Goal: Information Seeking & Learning: Learn about a topic

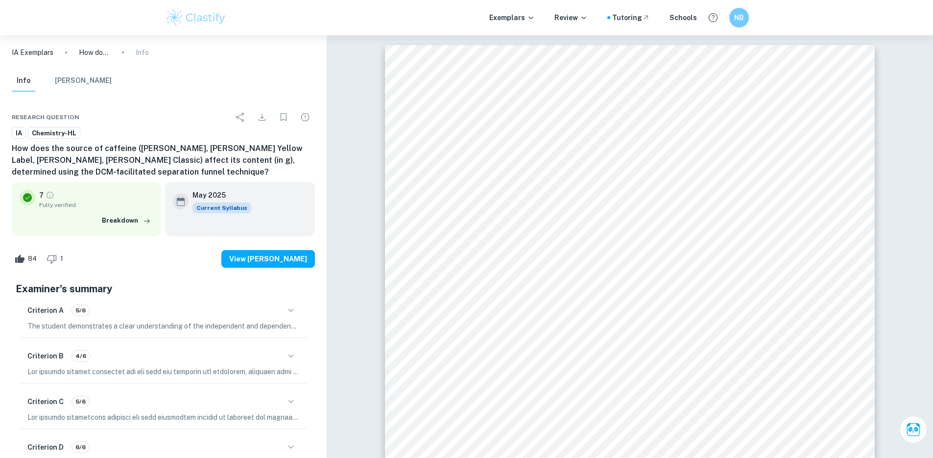
click at [73, 84] on button "[PERSON_NAME]" at bounding box center [83, 81] width 57 height 22
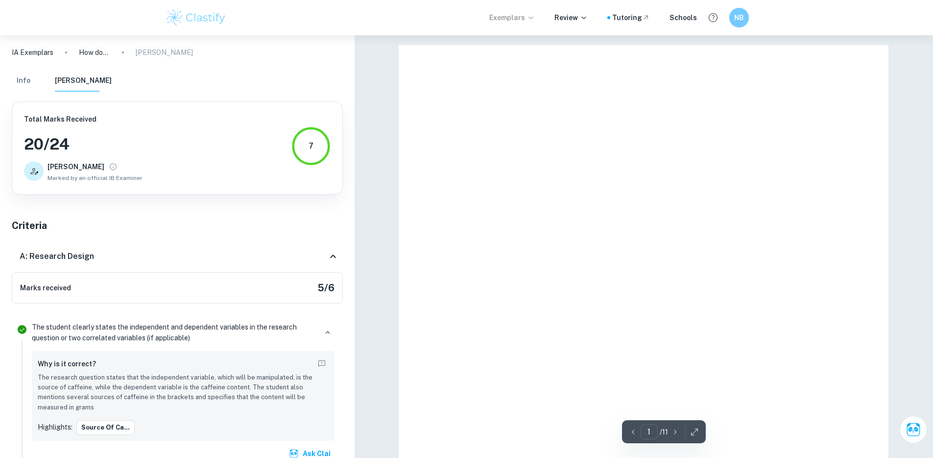
click at [506, 21] on p "Exemplars" at bounding box center [512, 17] width 46 height 11
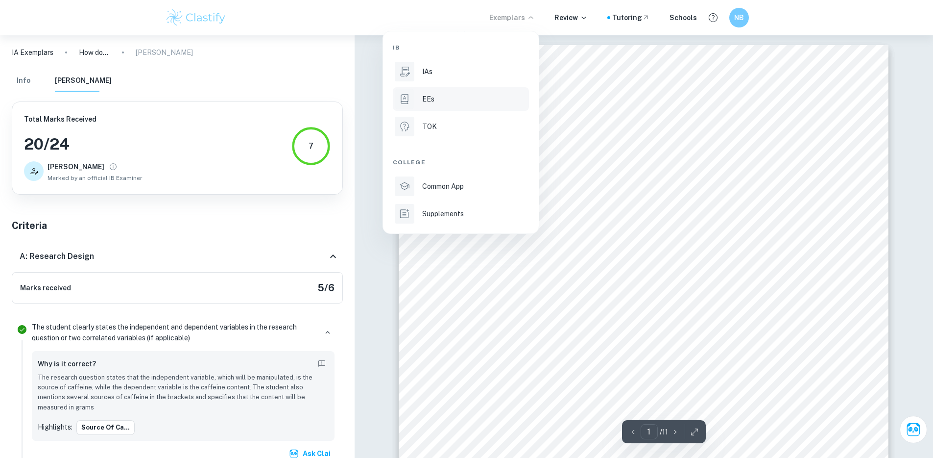
click at [422, 102] on p "EEs" at bounding box center [428, 99] width 12 height 11
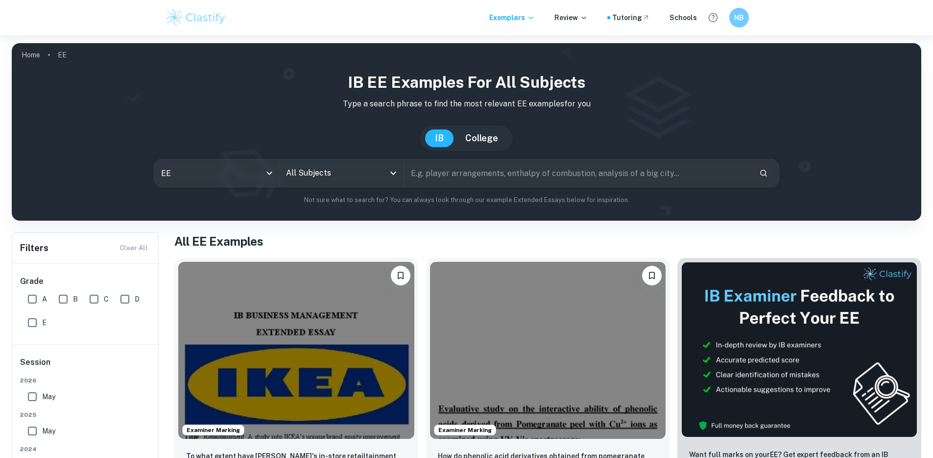
click at [328, 174] on input "All Subjects" at bounding box center [334, 173] width 101 height 19
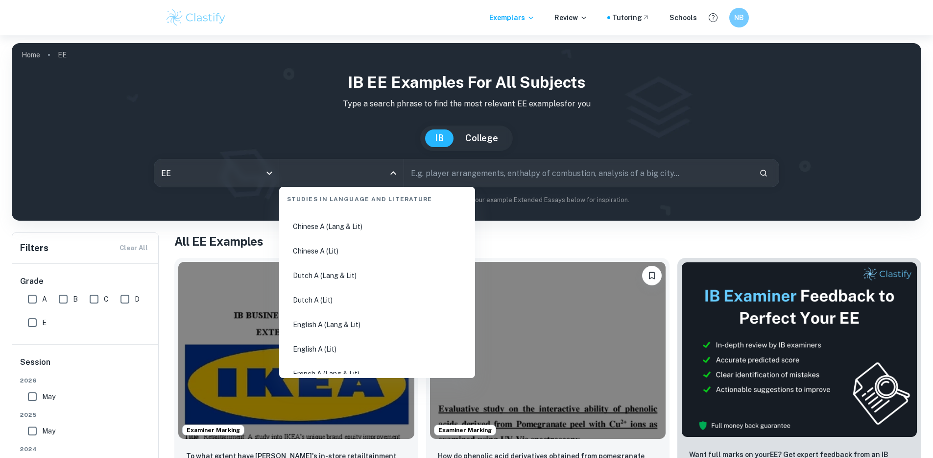
scroll to position [70, 0]
click at [369, 299] on li "English A (Lang & Lit)" at bounding box center [377, 299] width 188 height 23
type input "English A (Lang & Lit)"
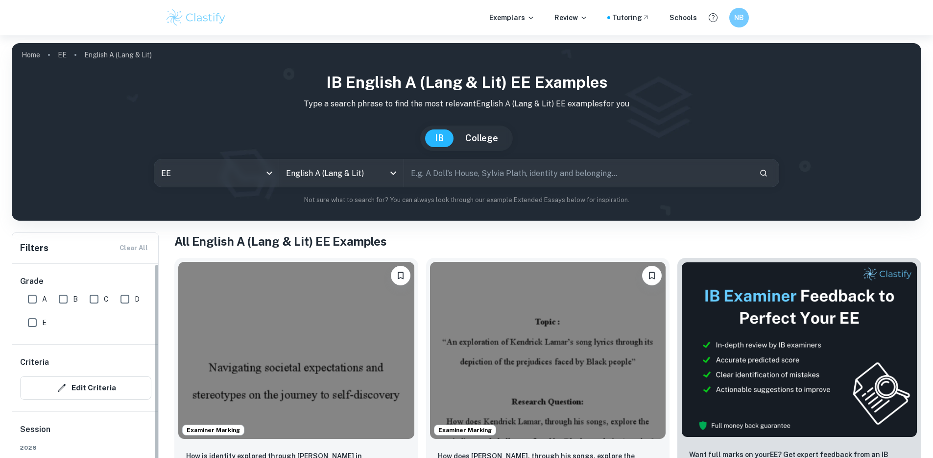
click at [36, 299] on input "A" at bounding box center [33, 299] width 20 height 20
checkbox input "true"
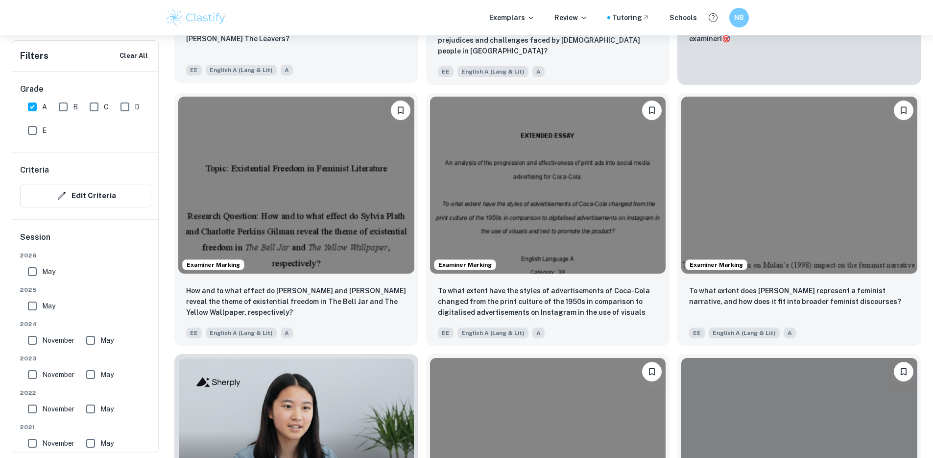
scroll to position [502, 0]
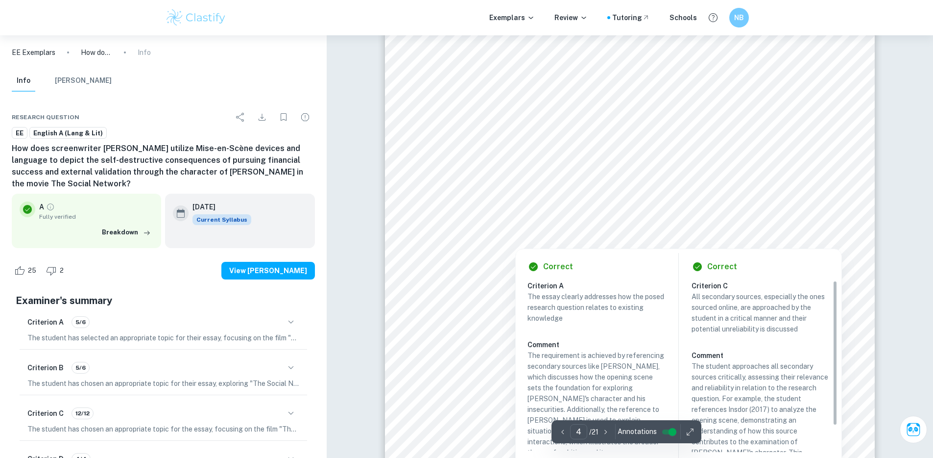
type input "3"
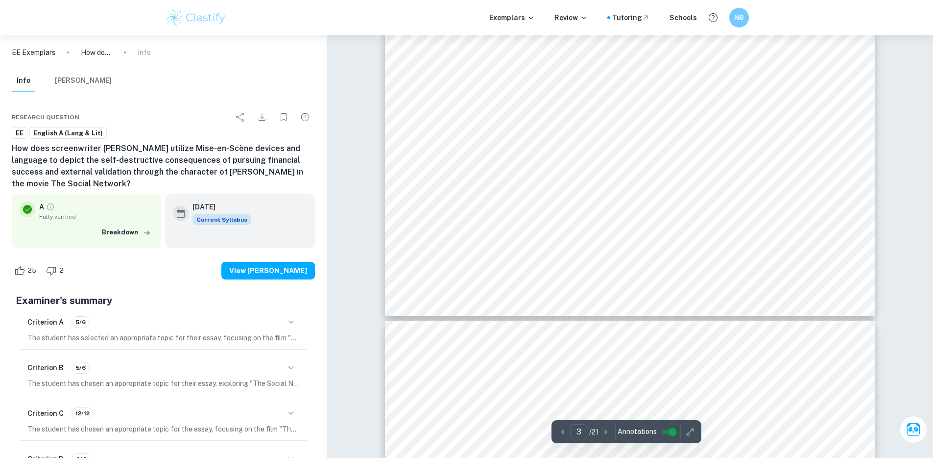
scroll to position [1684, 0]
